Goal: Information Seeking & Learning: Learn about a topic

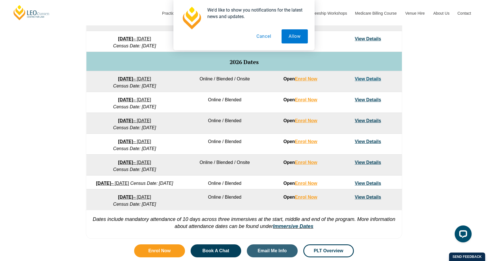
scroll to position [331, 0]
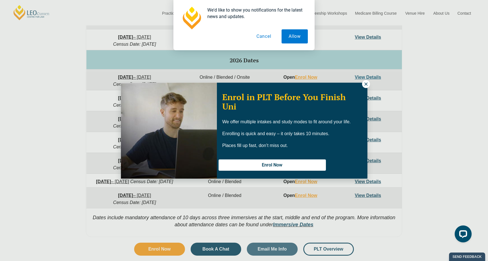
click at [365, 83] on icon at bounding box center [366, 84] width 5 height 5
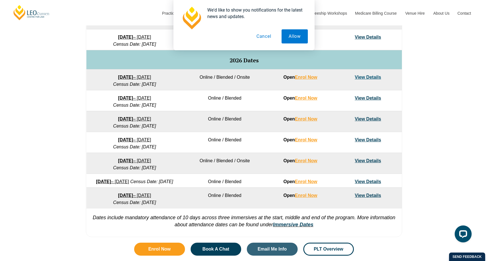
click at [151, 141] on link "[DATE] – [DATE]" at bounding box center [134, 140] width 33 height 5
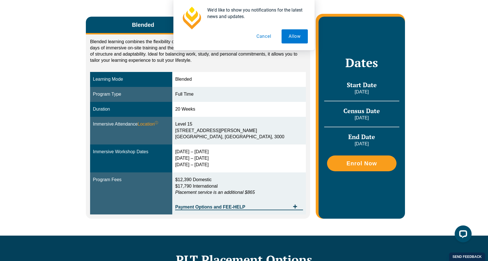
scroll to position [177, 0]
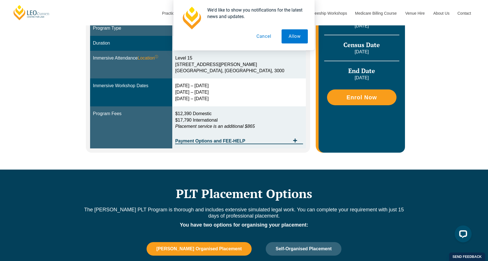
click at [269, 34] on button "Cancel" at bounding box center [264, 36] width 29 height 14
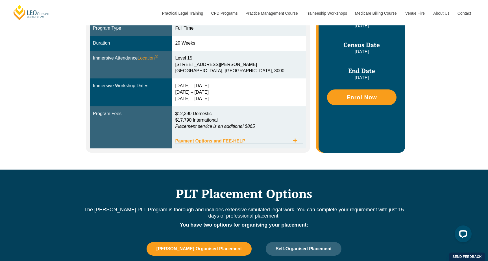
click at [298, 140] on span "Tabs. Open items with Enter or Space, close with Escape and navigate using the …" at bounding box center [295, 140] width 10 height 5
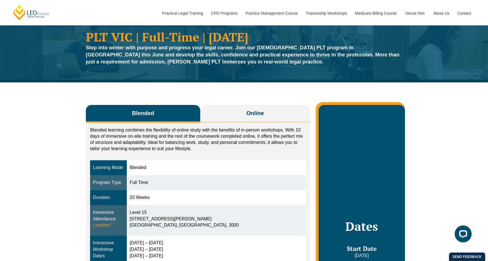
scroll to position [21, 0]
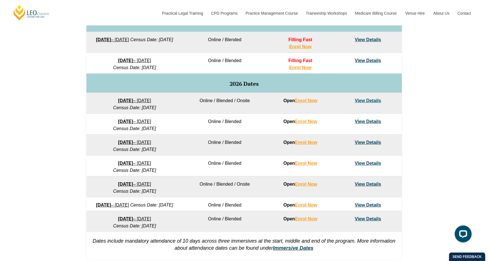
scroll to position [296, 0]
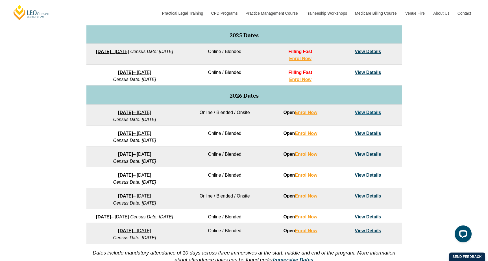
click at [145, 174] on link "22 June 2026 – 6 November 2026" at bounding box center [134, 175] width 33 height 5
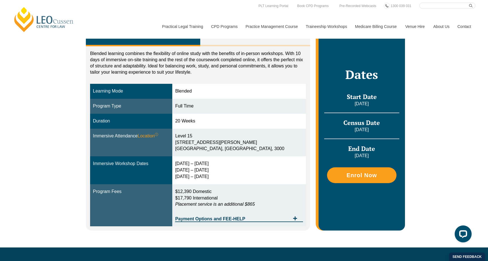
scroll to position [97, 0]
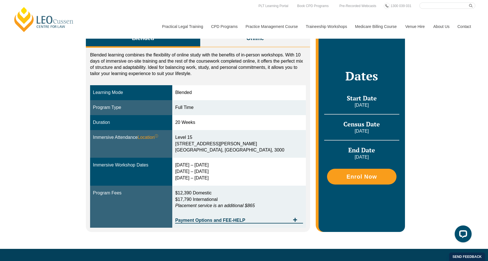
drag, startPoint x: 191, startPoint y: 121, endPoint x: 218, endPoint y: 120, distance: 28.0
click at [219, 121] on div "20 Weeks" at bounding box center [239, 123] width 128 height 7
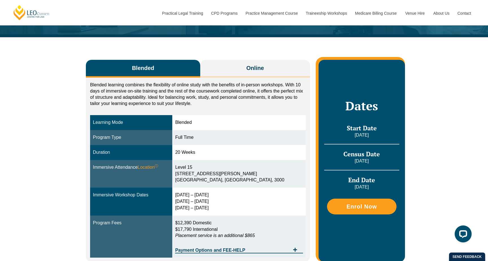
scroll to position [69, 0]
